Goal: Navigation & Orientation: Go to known website

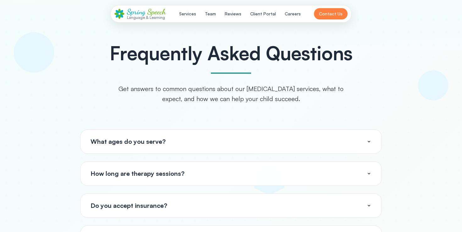
scroll to position [2167, 0]
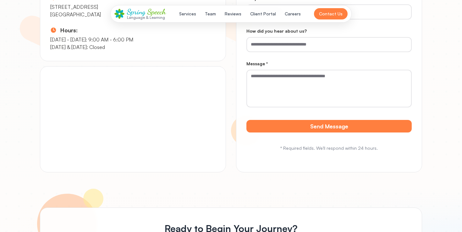
scroll to position [3074, 0]
